Goal: Information Seeking & Learning: Learn about a topic

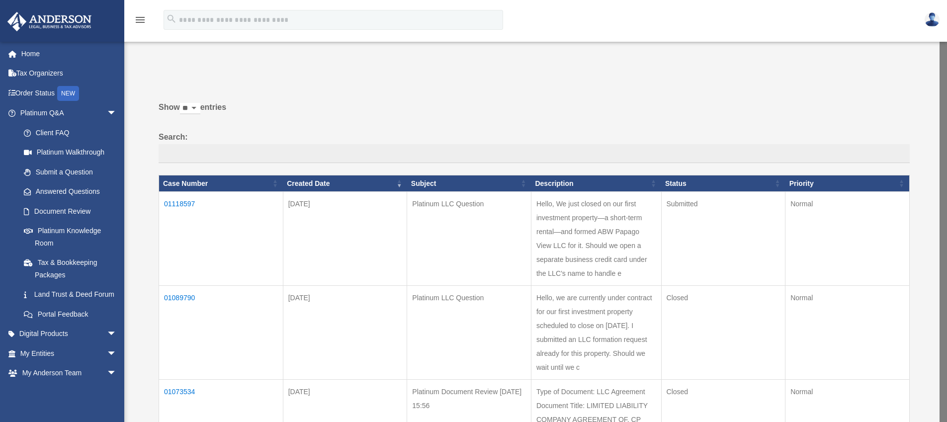
click at [181, 203] on td "01118597" at bounding box center [221, 239] width 124 height 94
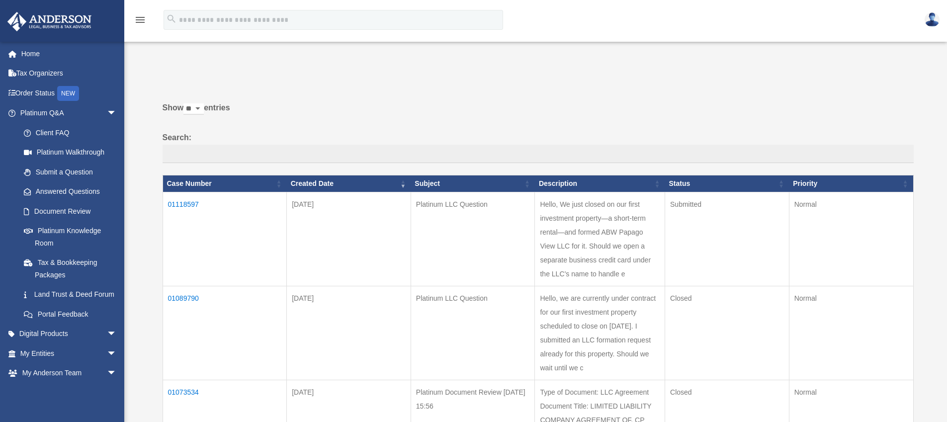
click at [182, 204] on td "01118597" at bounding box center [225, 239] width 124 height 94
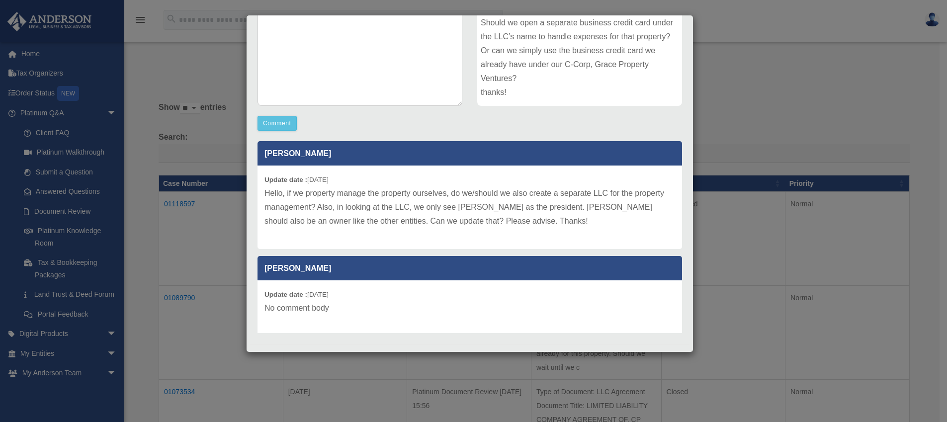
scroll to position [213, 0]
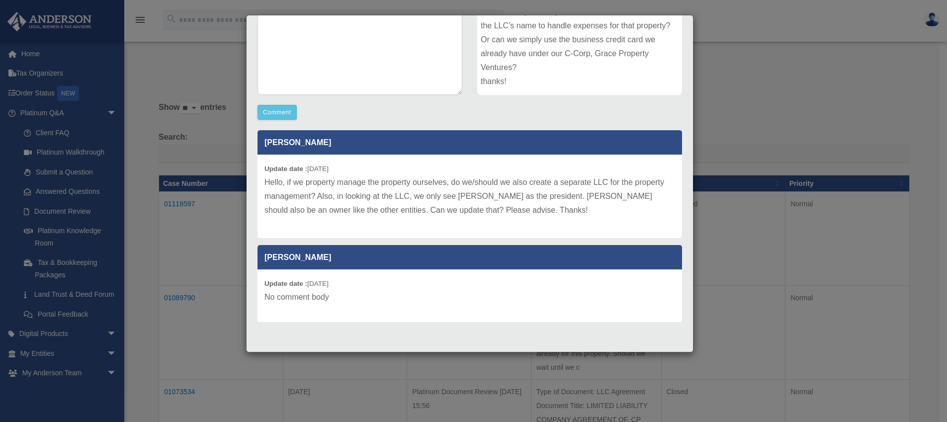
click at [151, 79] on div "Case Detail × Platinum LLC Question Case Number 01118597 Created Date [DATE] St…" at bounding box center [473, 211] width 947 height 422
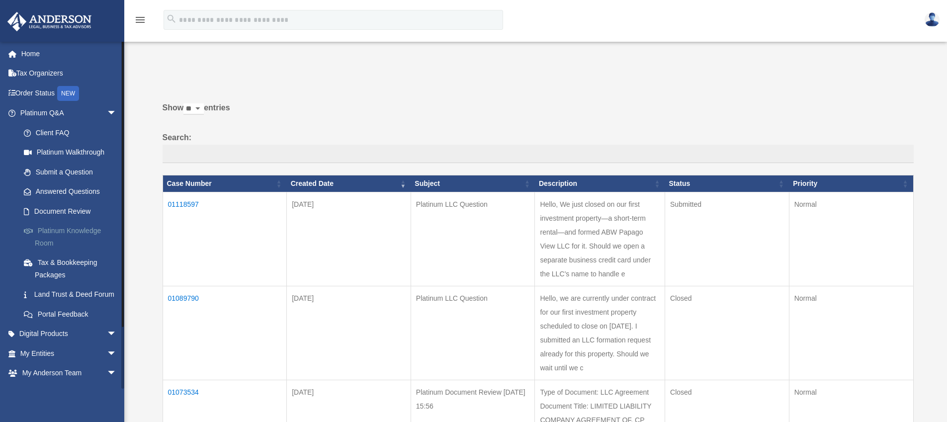
click at [62, 229] on link "Platinum Knowledge Room" at bounding box center [73, 237] width 118 height 32
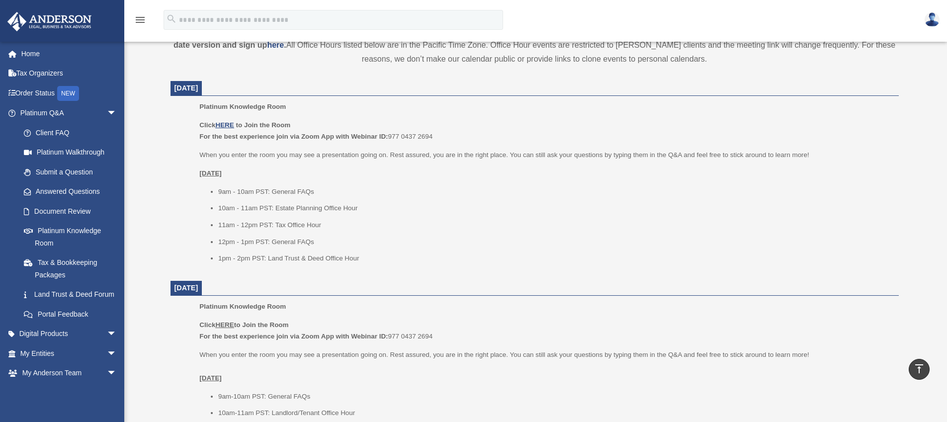
scroll to position [361, 0]
click at [228, 123] on u "HERE" at bounding box center [224, 124] width 18 height 7
